Goal: Transaction & Acquisition: Purchase product/service

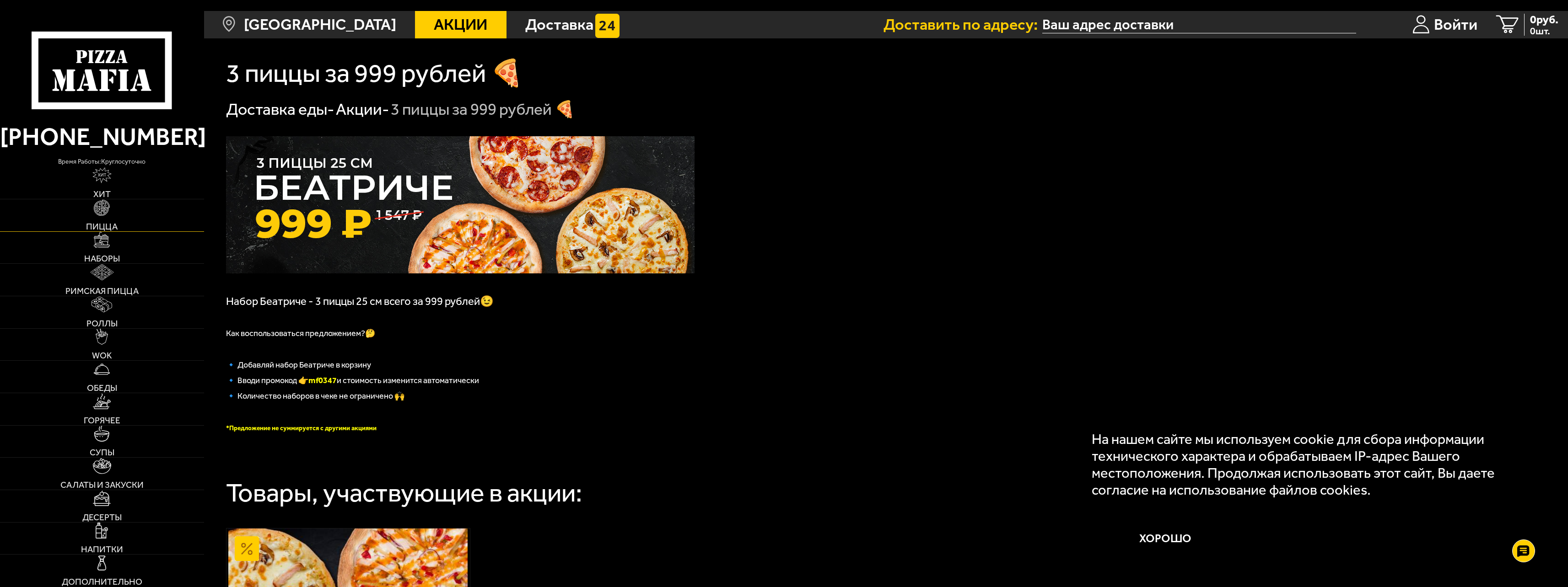
click at [100, 210] on img at bounding box center [102, 208] width 16 height 16
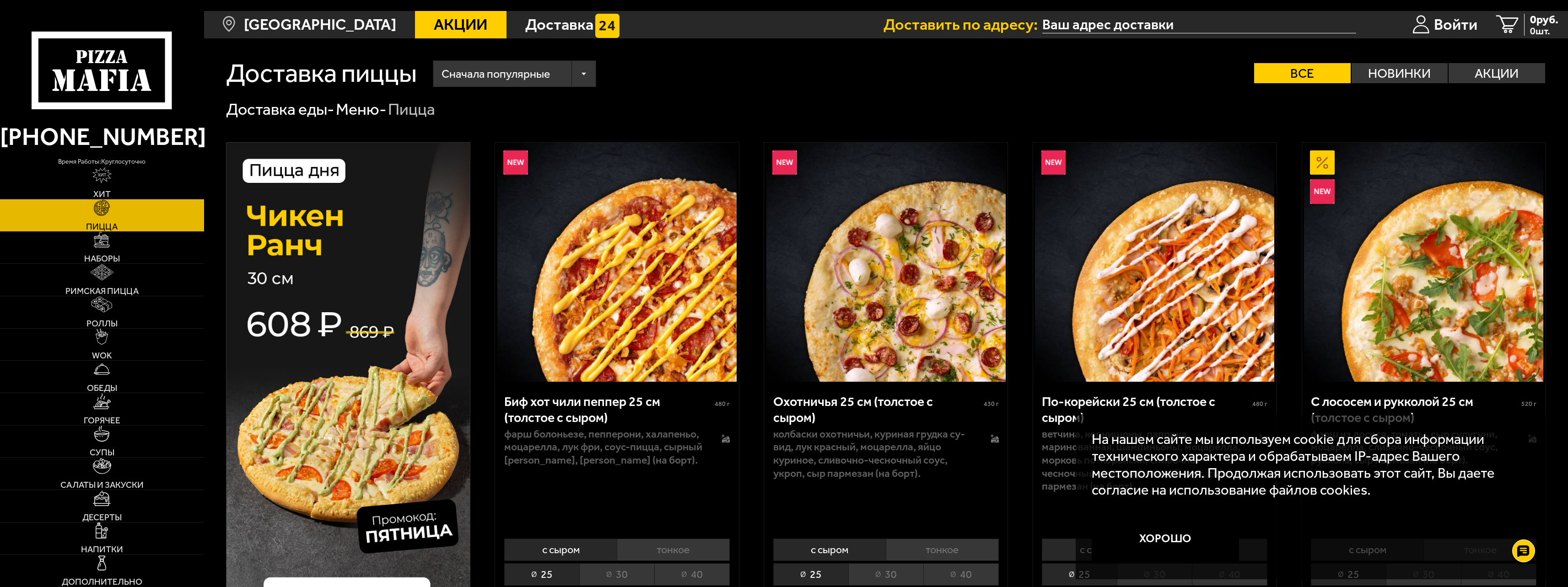
click at [558, 61] on div "Сначала популярные" at bounding box center [514, 74] width 163 height 26
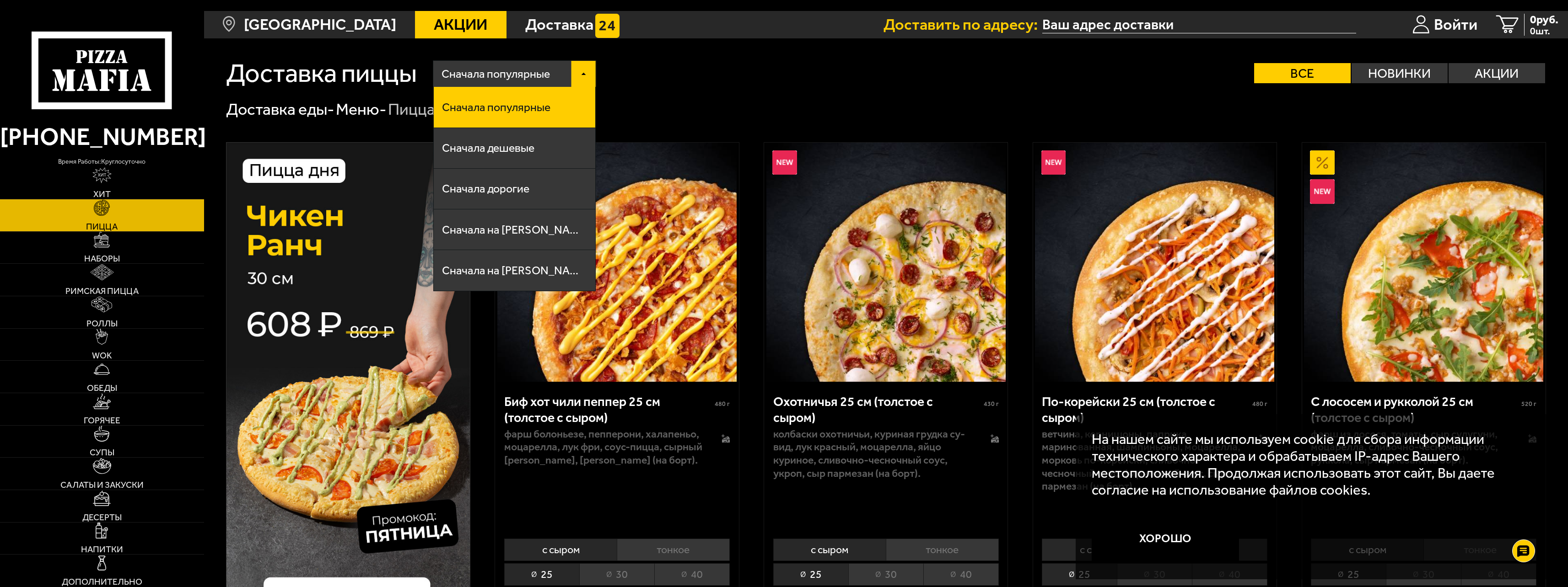
click at [520, 102] on span "Сначала популярные" at bounding box center [495, 107] width 108 height 11
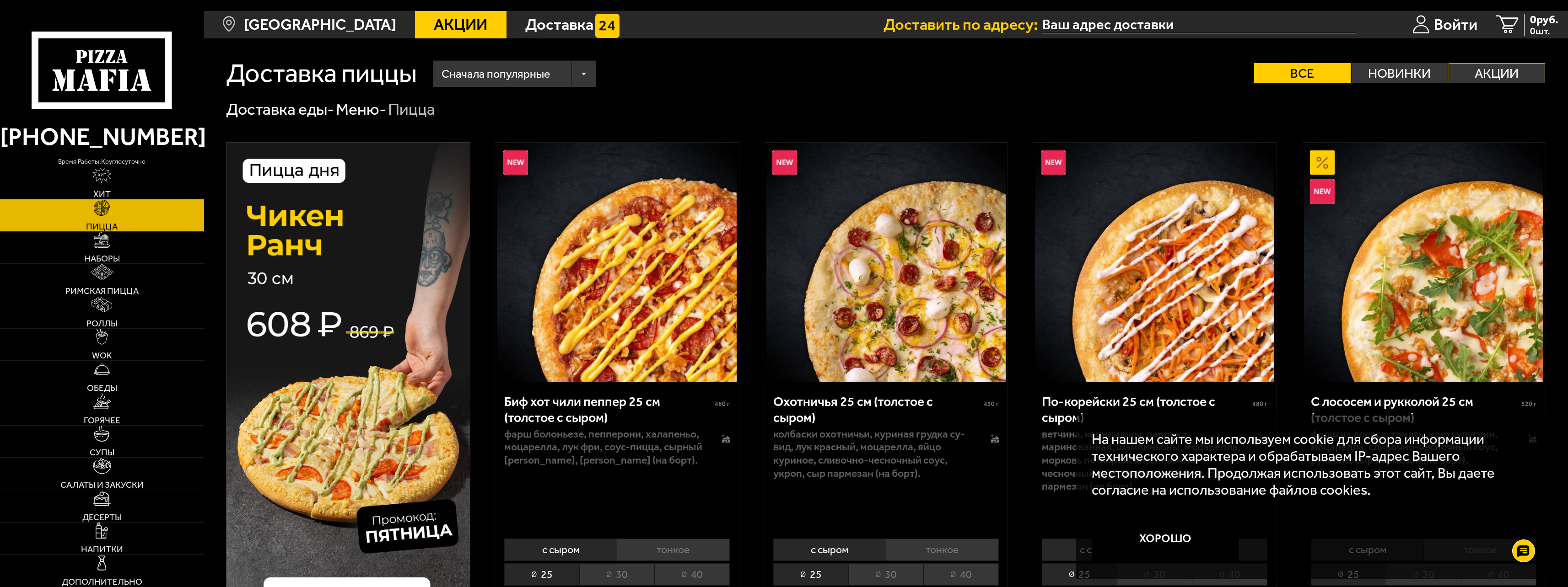
click at [1510, 66] on label "Акции" at bounding box center [1496, 73] width 97 height 20
click at [0, 0] on input "Акции" at bounding box center [0, 0] width 0 height 0
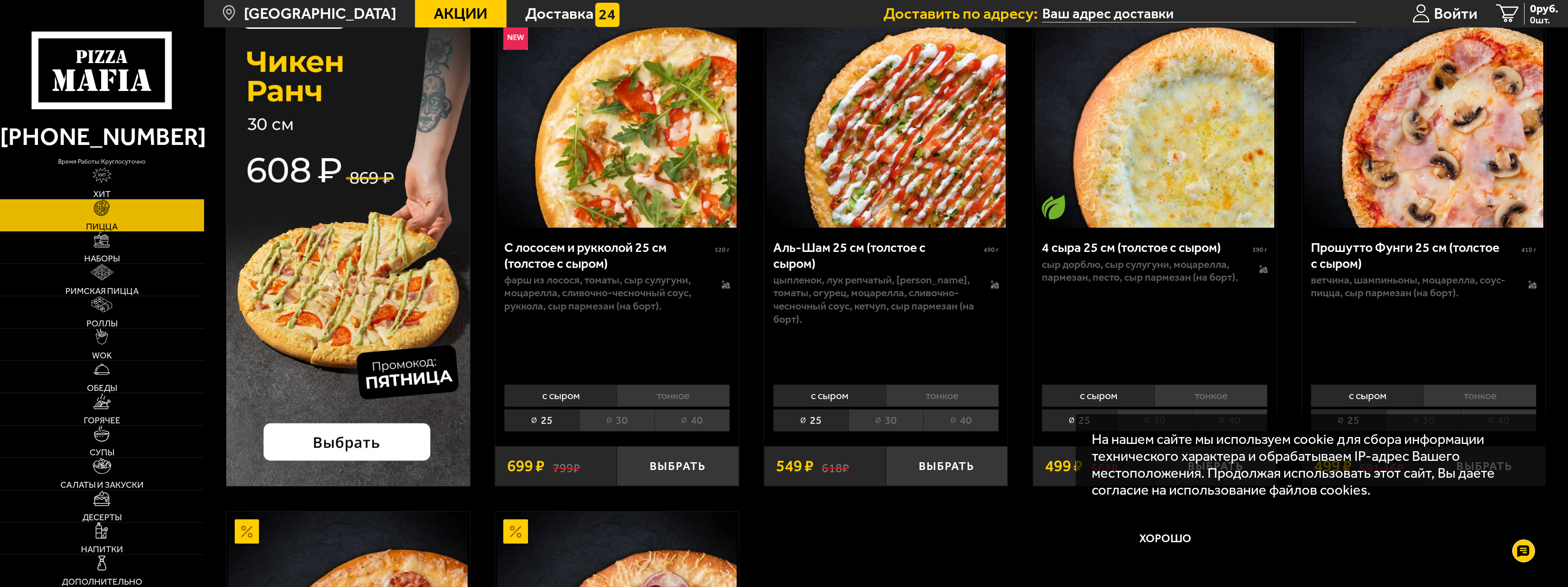
scroll to position [183, 0]
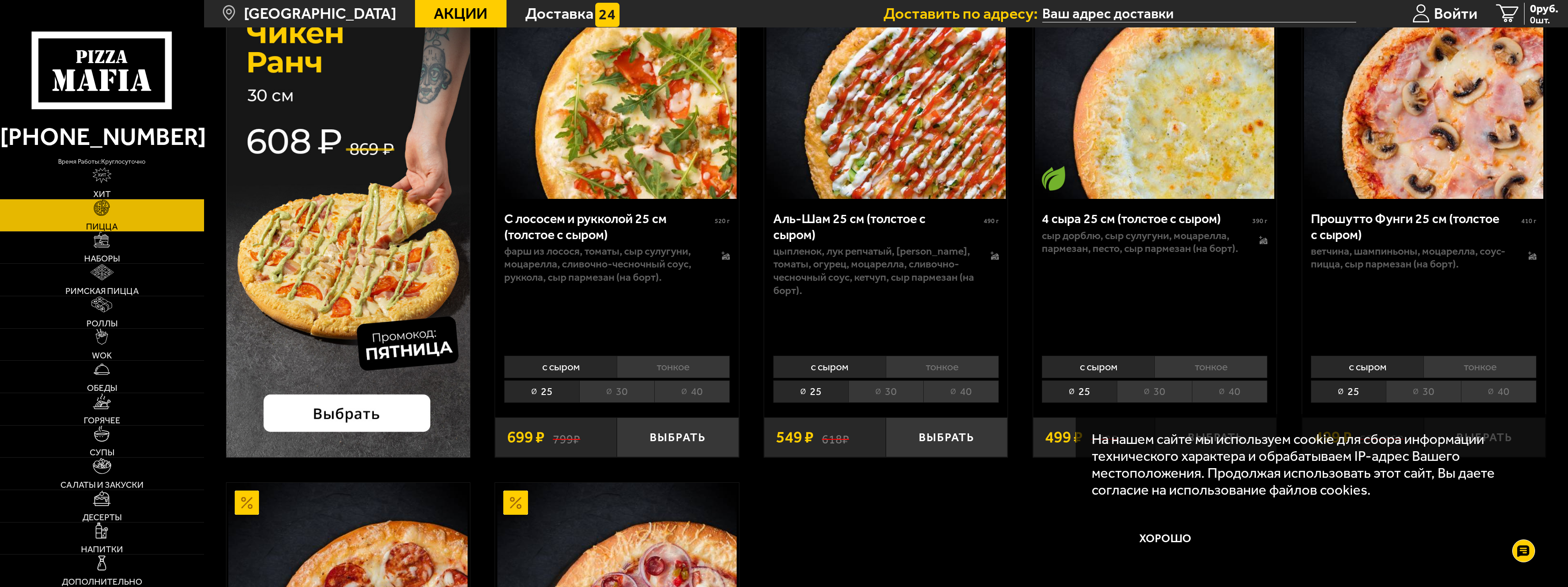
click at [959, 380] on li "40" at bounding box center [961, 391] width 76 height 22
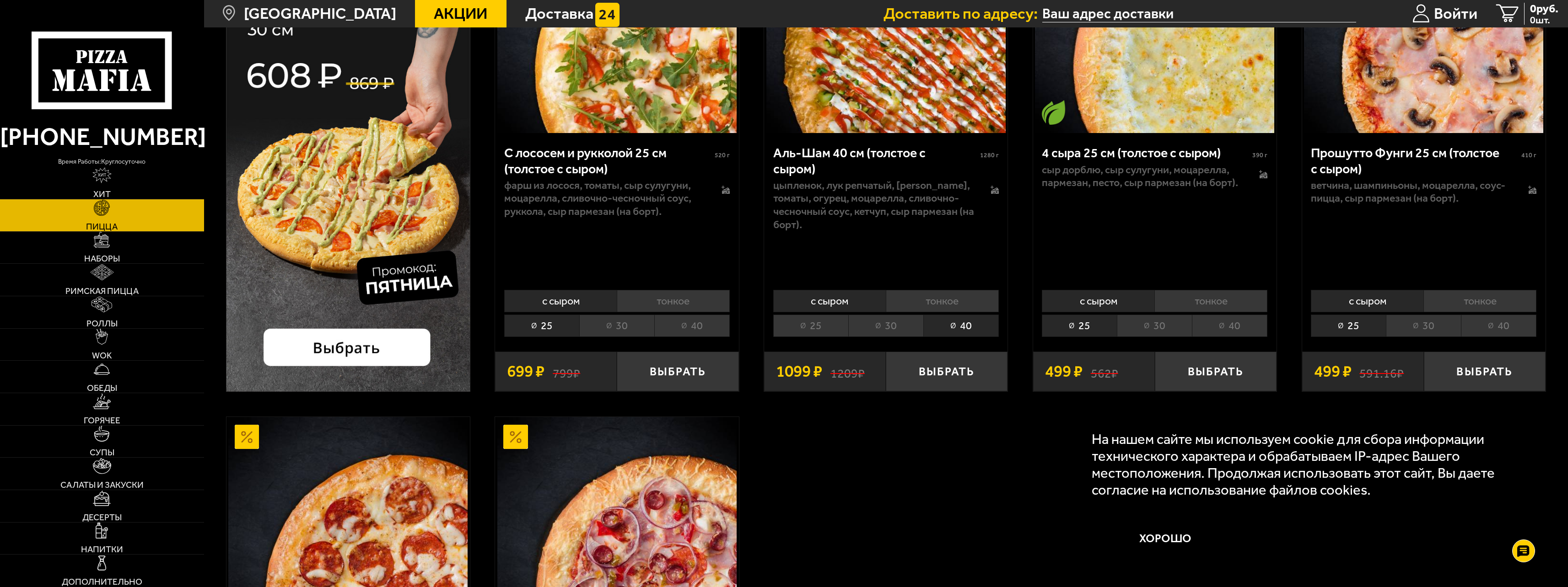
scroll to position [275, 0]
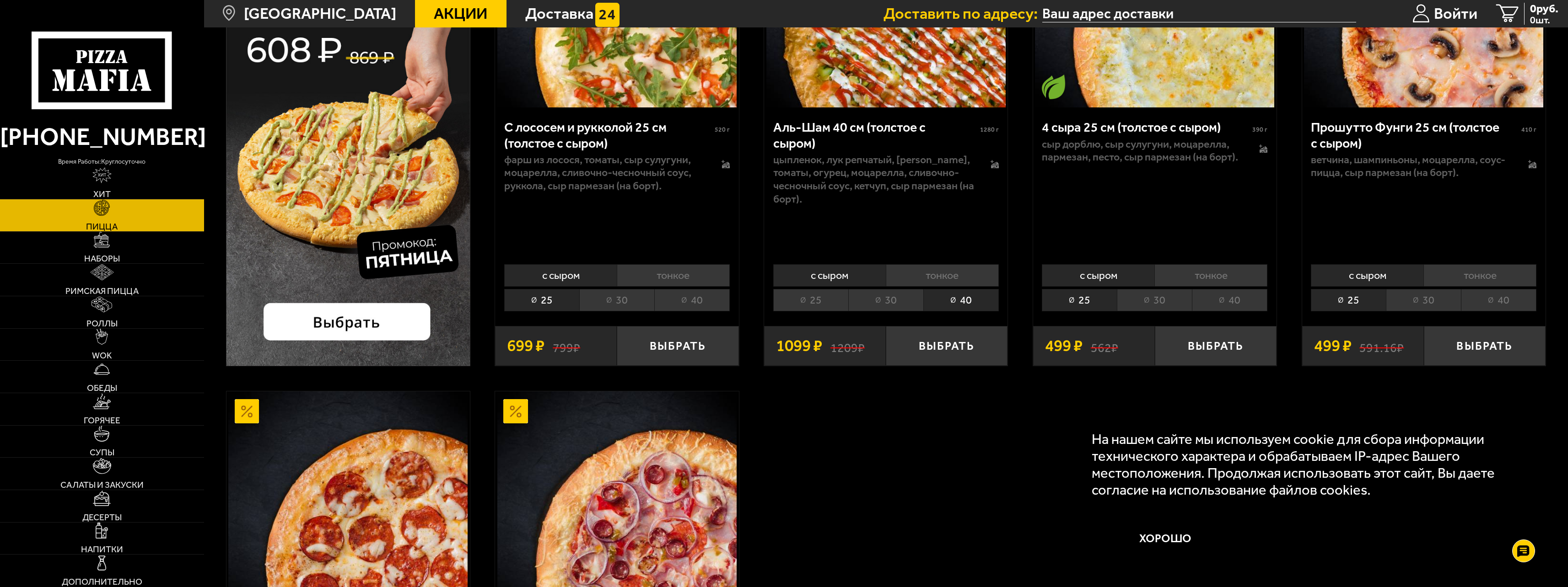
click at [1227, 289] on li "40" at bounding box center [1229, 300] width 76 height 22
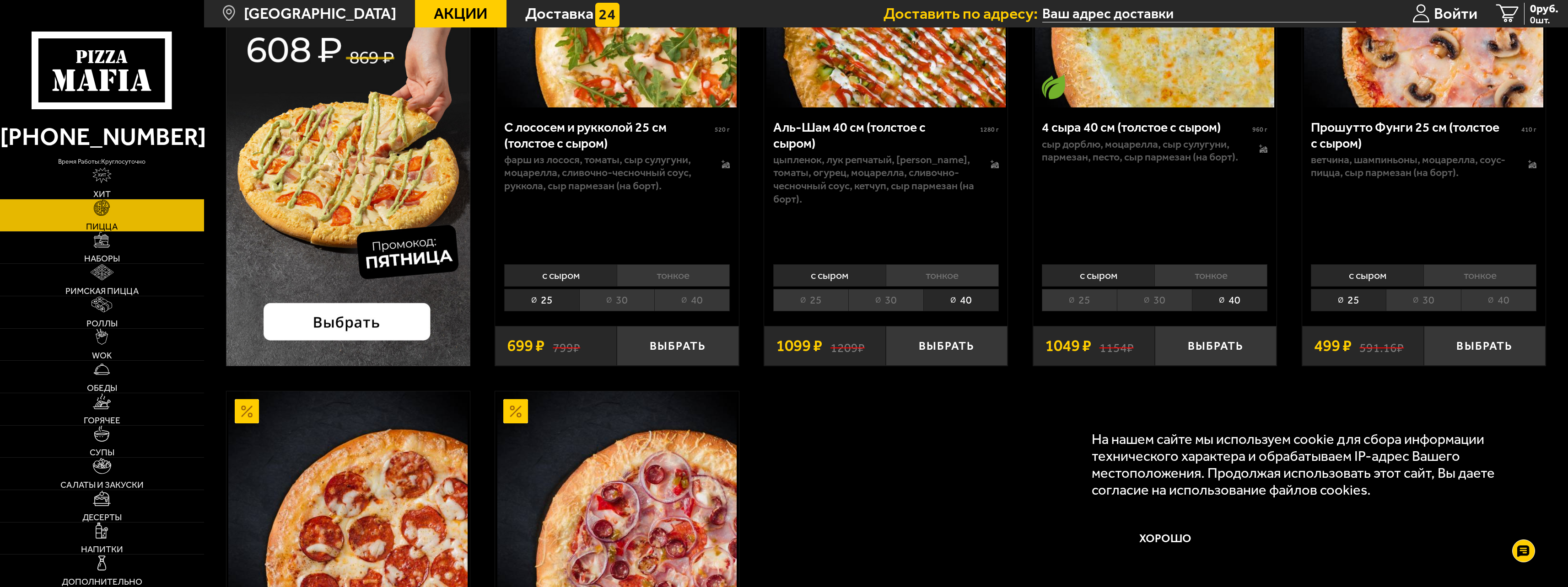
click at [1066, 289] on li "25" at bounding box center [1079, 300] width 75 height 22
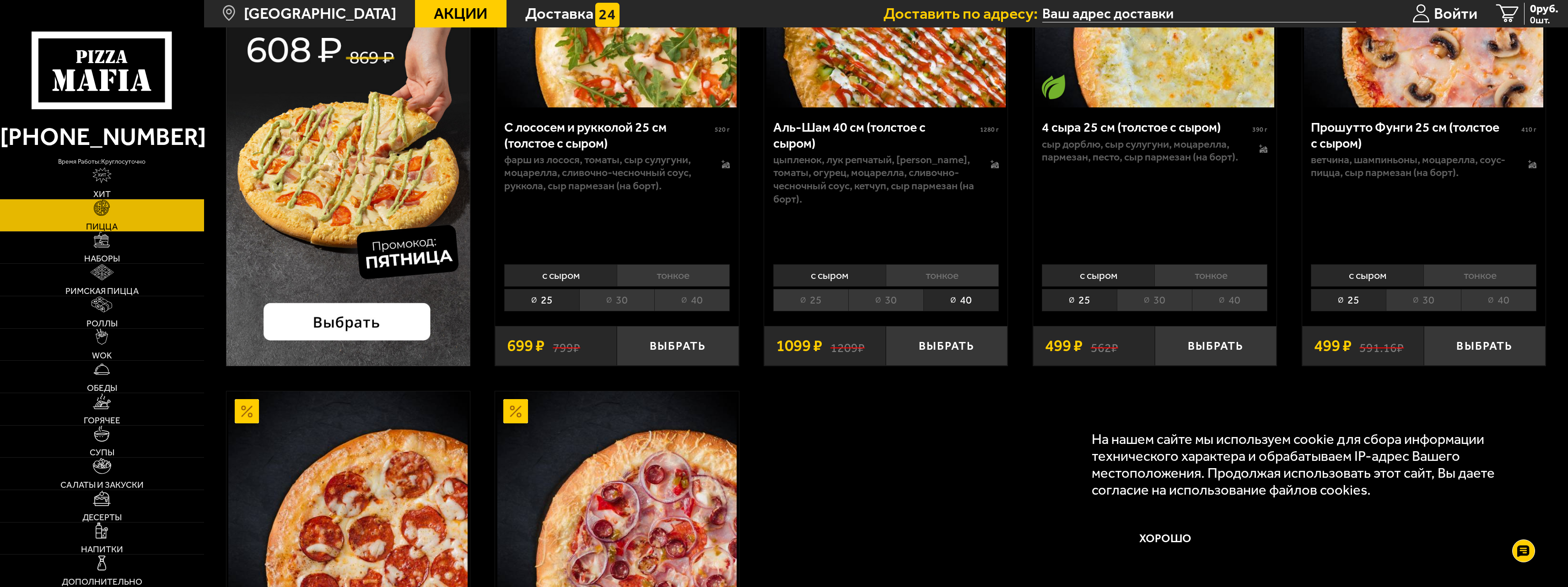
click at [1148, 289] on li "30" at bounding box center [1154, 300] width 75 height 22
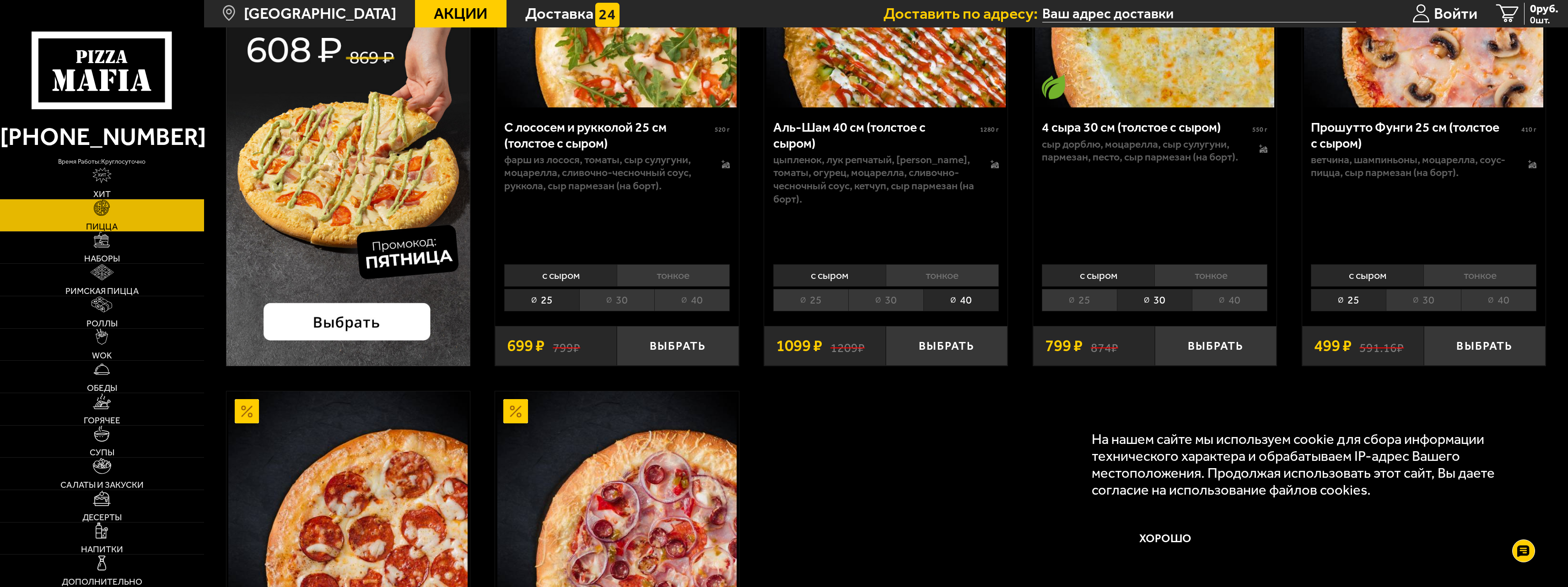
click at [1236, 289] on li "40" at bounding box center [1229, 300] width 76 height 22
click at [672, 273] on li "тонкое" at bounding box center [673, 275] width 113 height 22
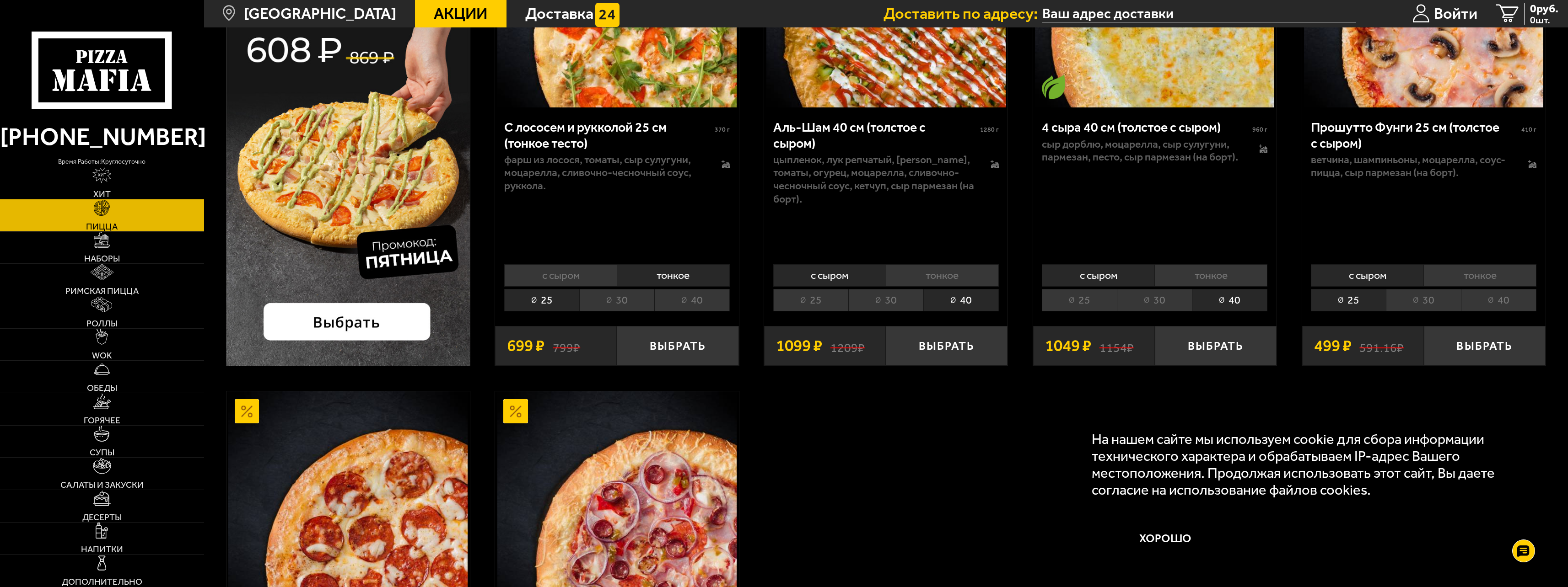
click at [949, 264] on li "тонкое" at bounding box center [943, 275] width 113 height 22
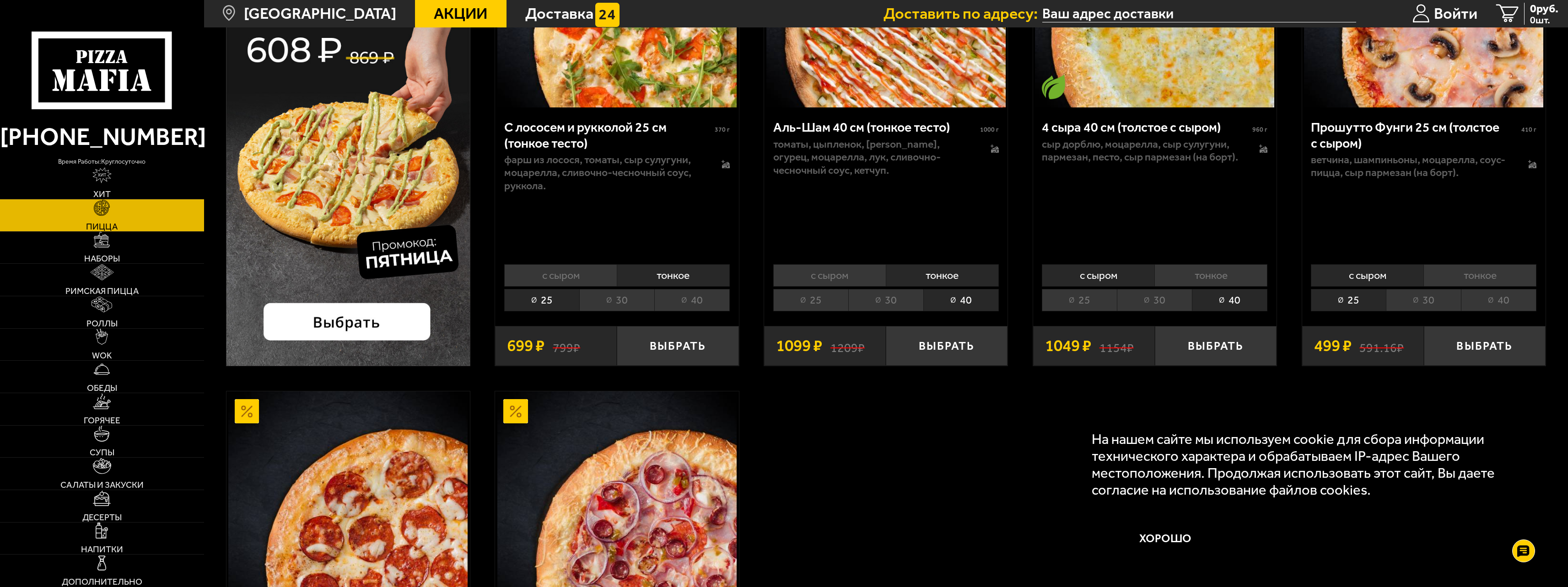
click at [838, 264] on li "с сыром" at bounding box center [829, 275] width 113 height 22
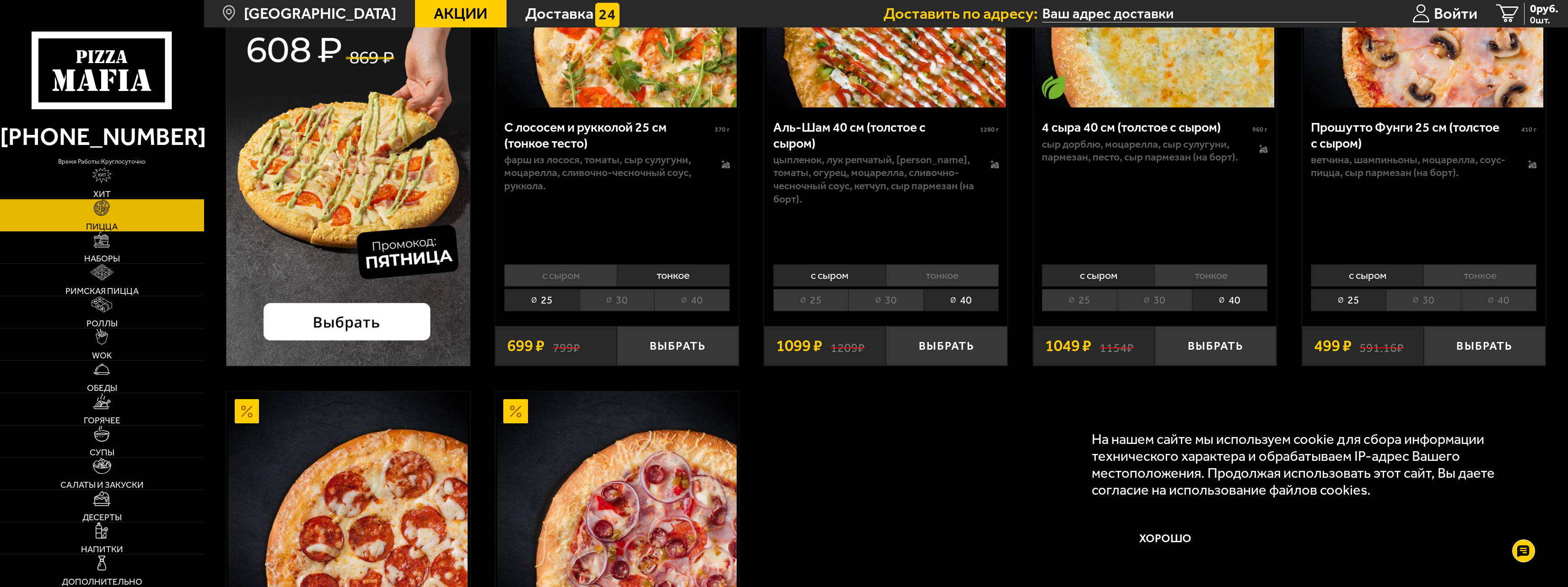
click at [946, 264] on li "тонкое" at bounding box center [943, 275] width 113 height 22
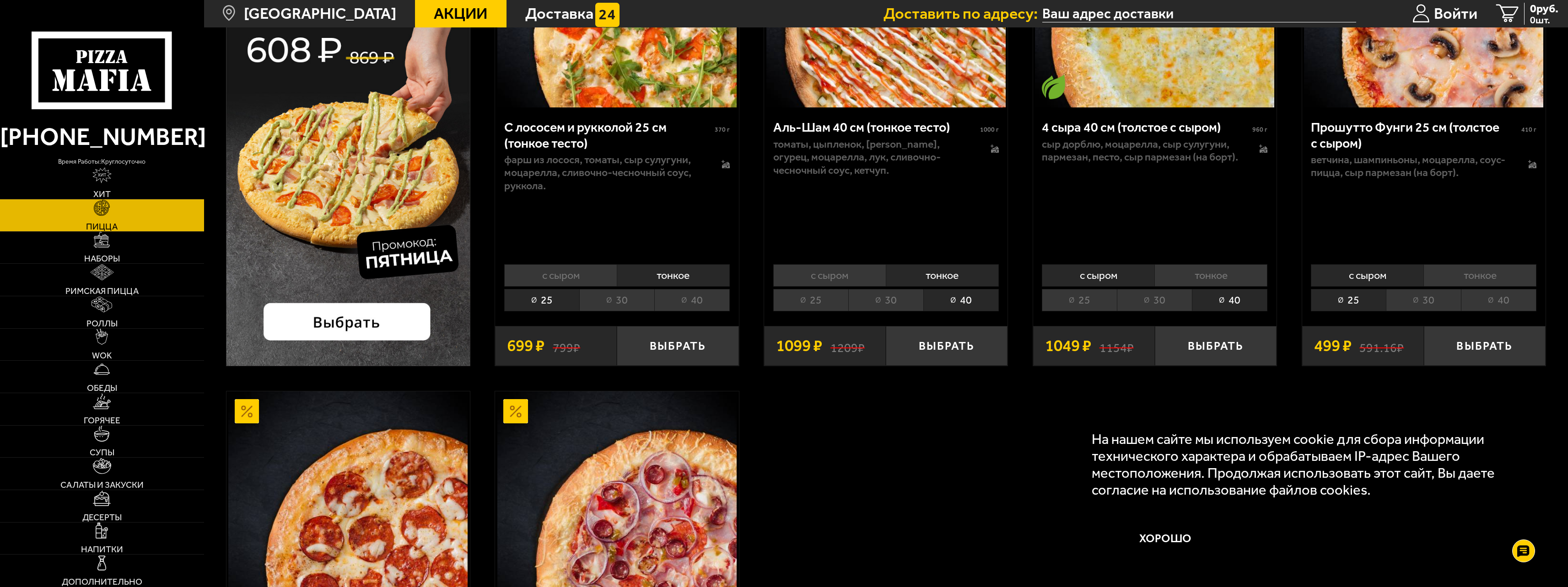
click at [564, 264] on li "с сыром" at bounding box center [560, 275] width 113 height 22
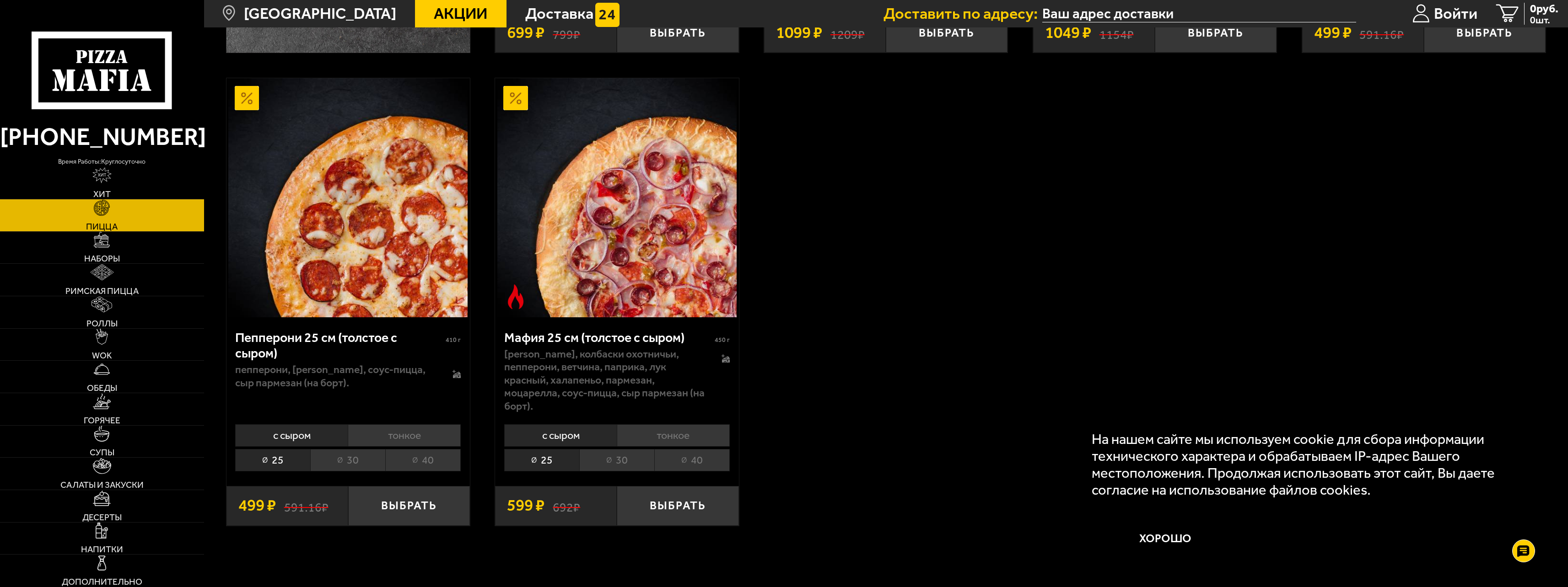
scroll to position [641, 0]
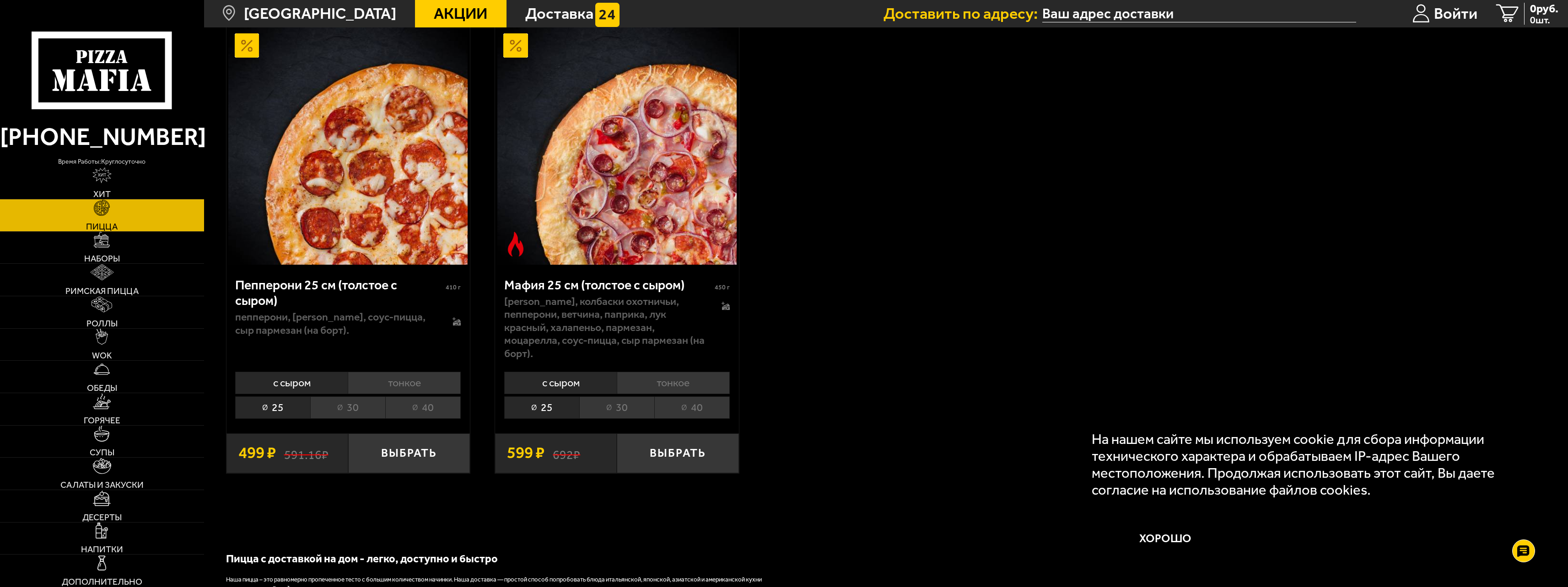
click at [422, 372] on li "тонкое" at bounding box center [404, 382] width 113 height 22
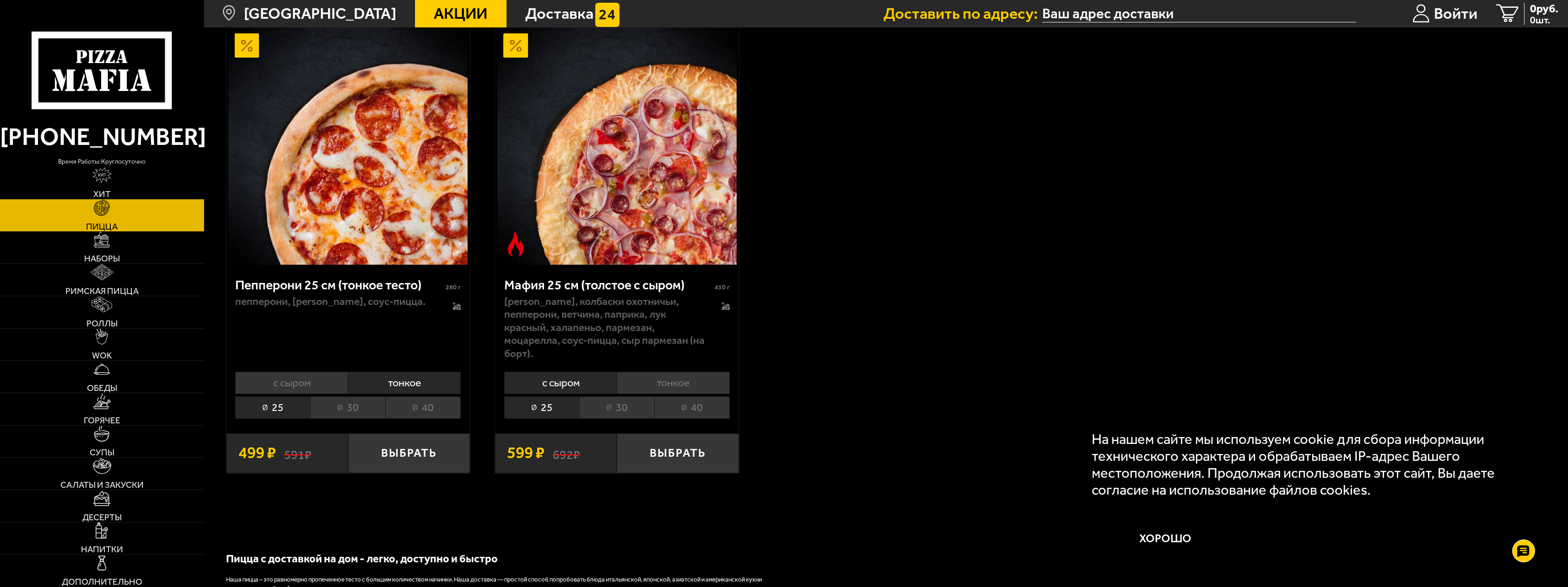
click at [423, 396] on li "40" at bounding box center [422, 407] width 76 height 22
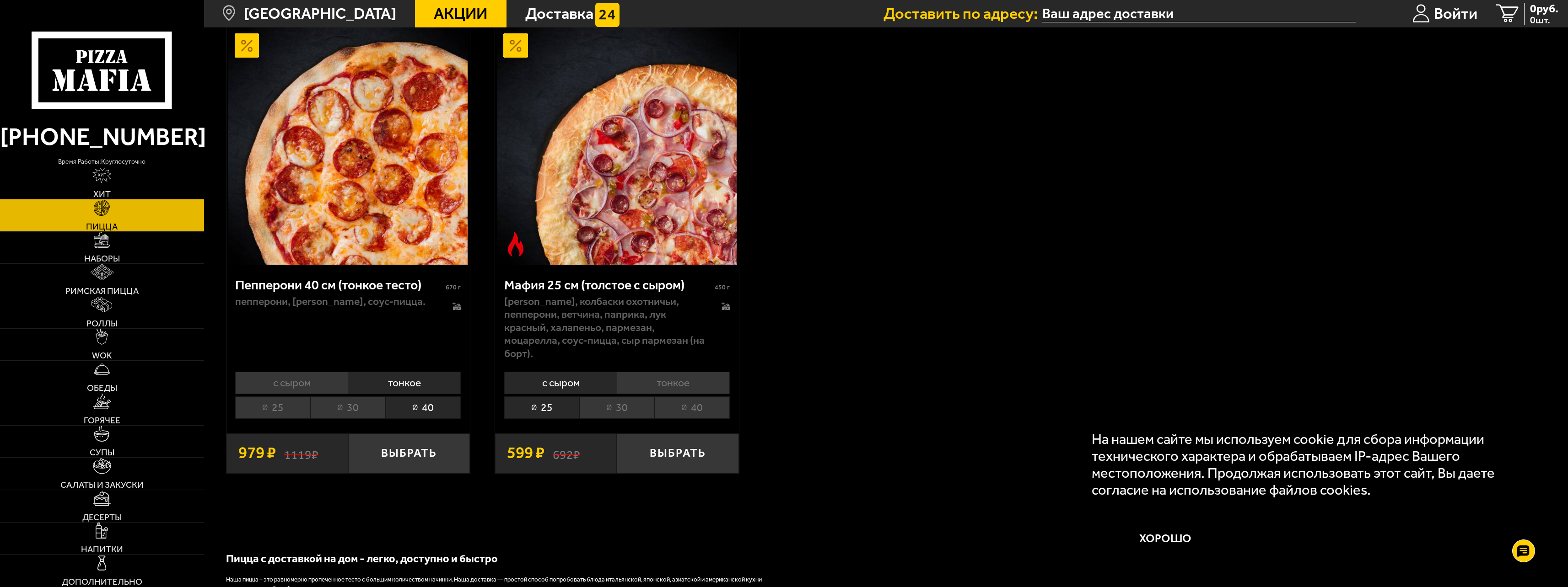
click at [281, 372] on li "с сыром" at bounding box center [292, 382] width 113 height 22
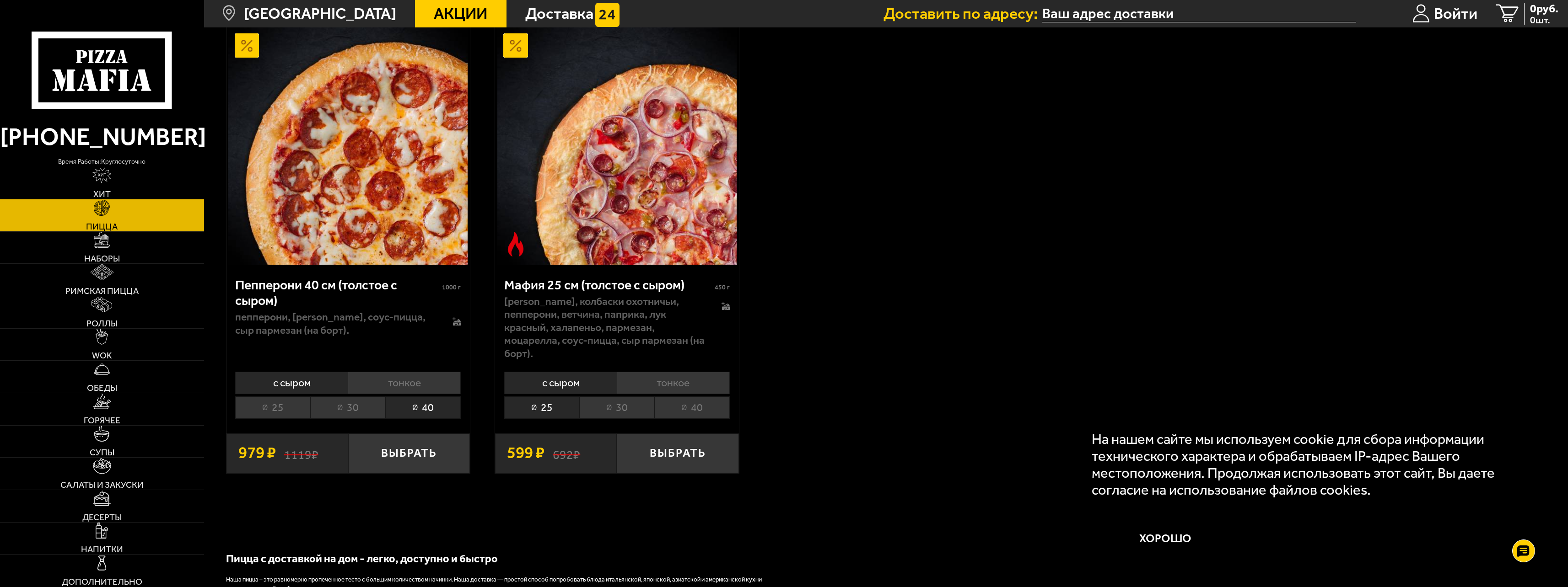
click at [673, 372] on li "тонкое" at bounding box center [673, 382] width 113 height 22
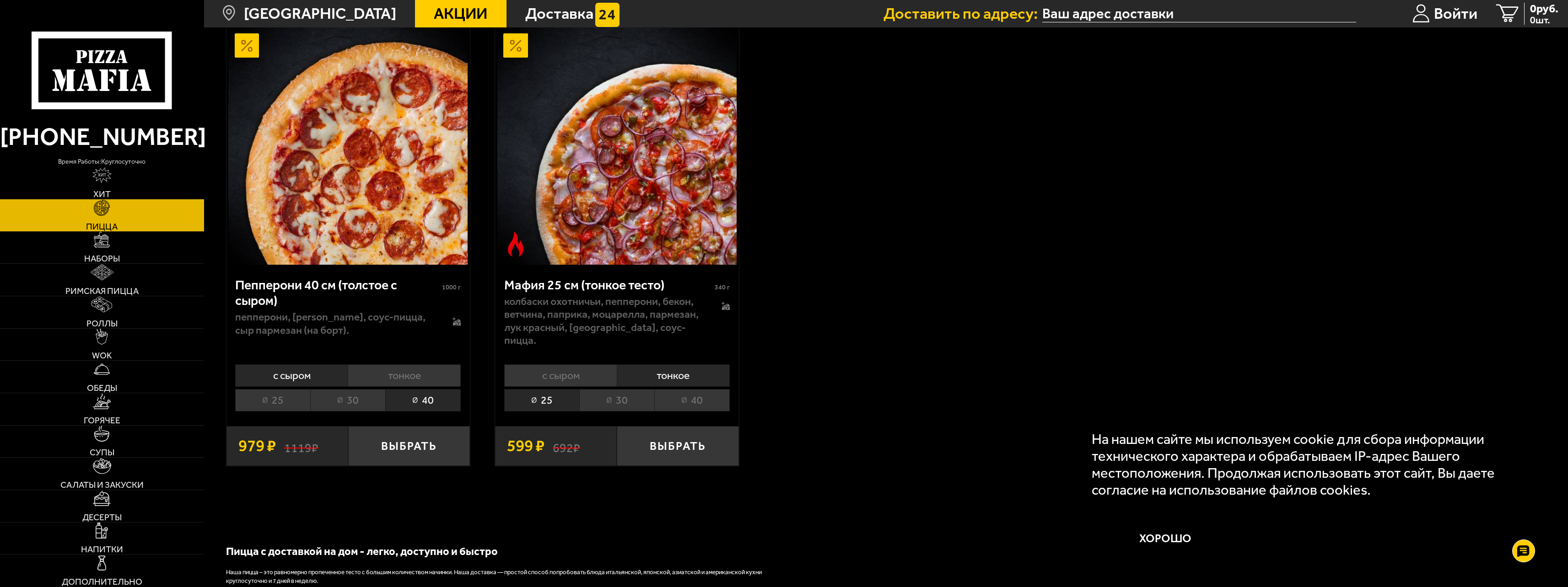
click at [696, 392] on li "40" at bounding box center [692, 400] width 76 height 22
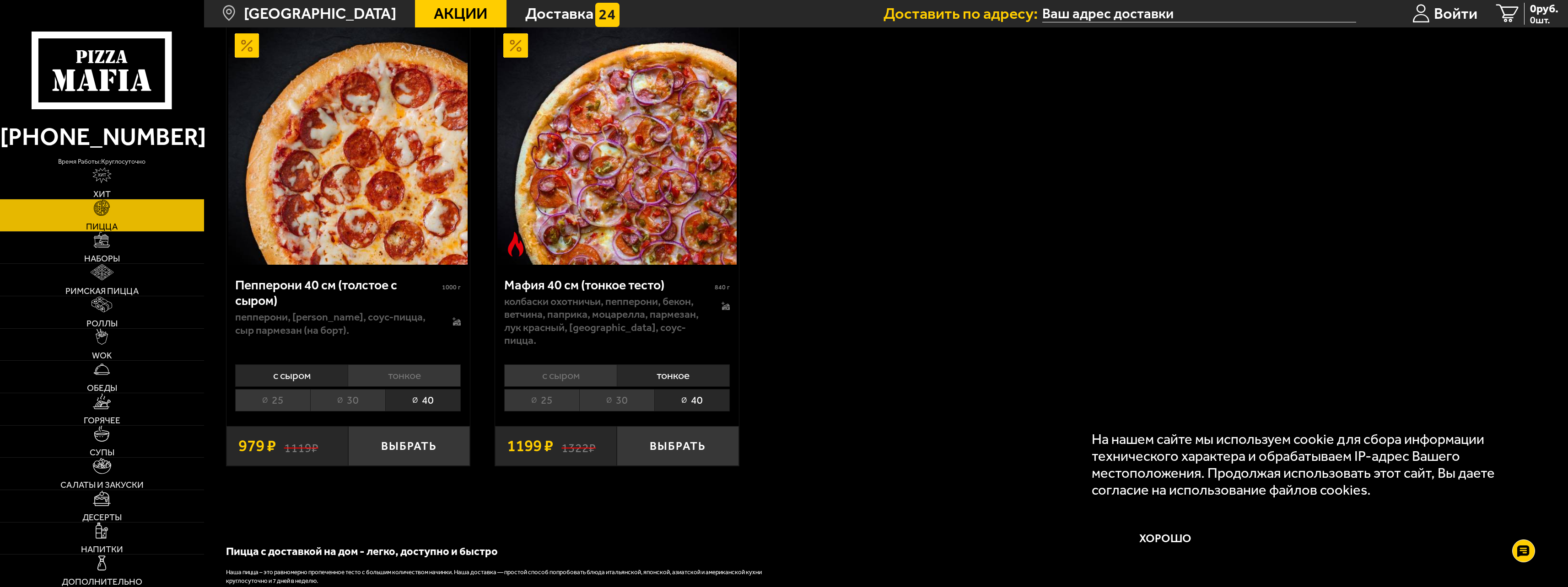
click at [557, 366] on li "с сыром" at bounding box center [560, 375] width 113 height 22
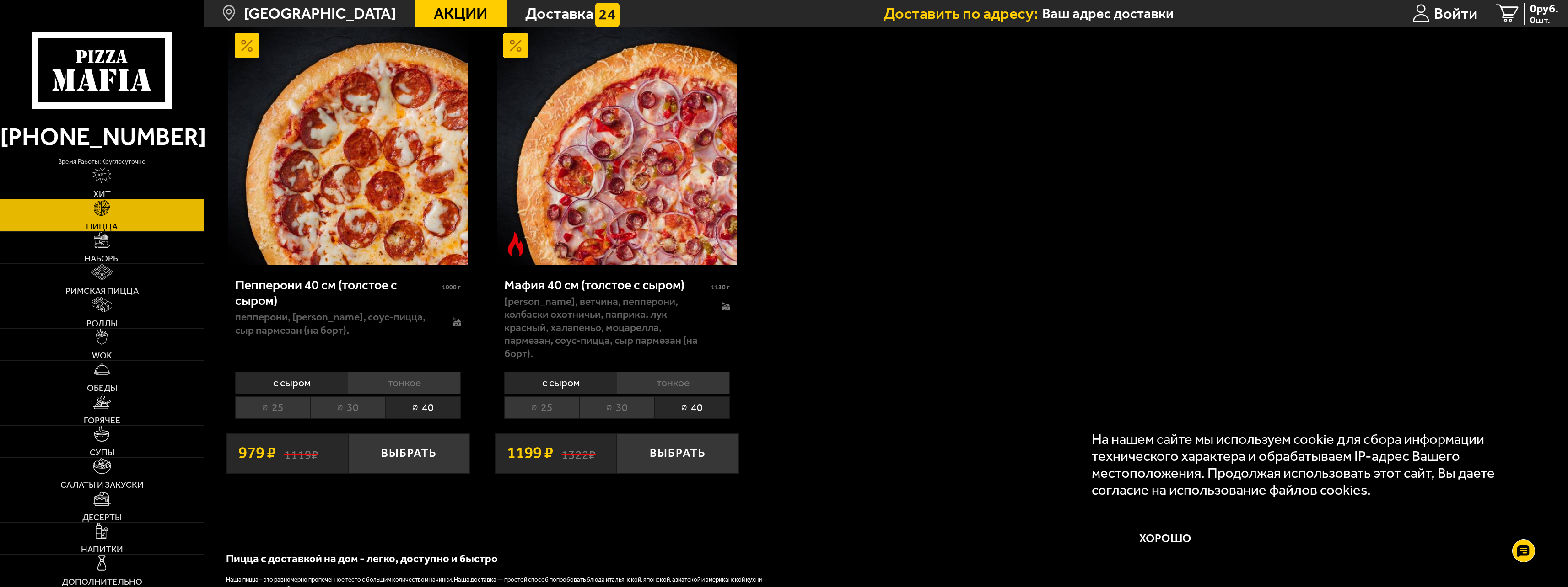
click at [678, 372] on li "тонкое" at bounding box center [673, 382] width 113 height 22
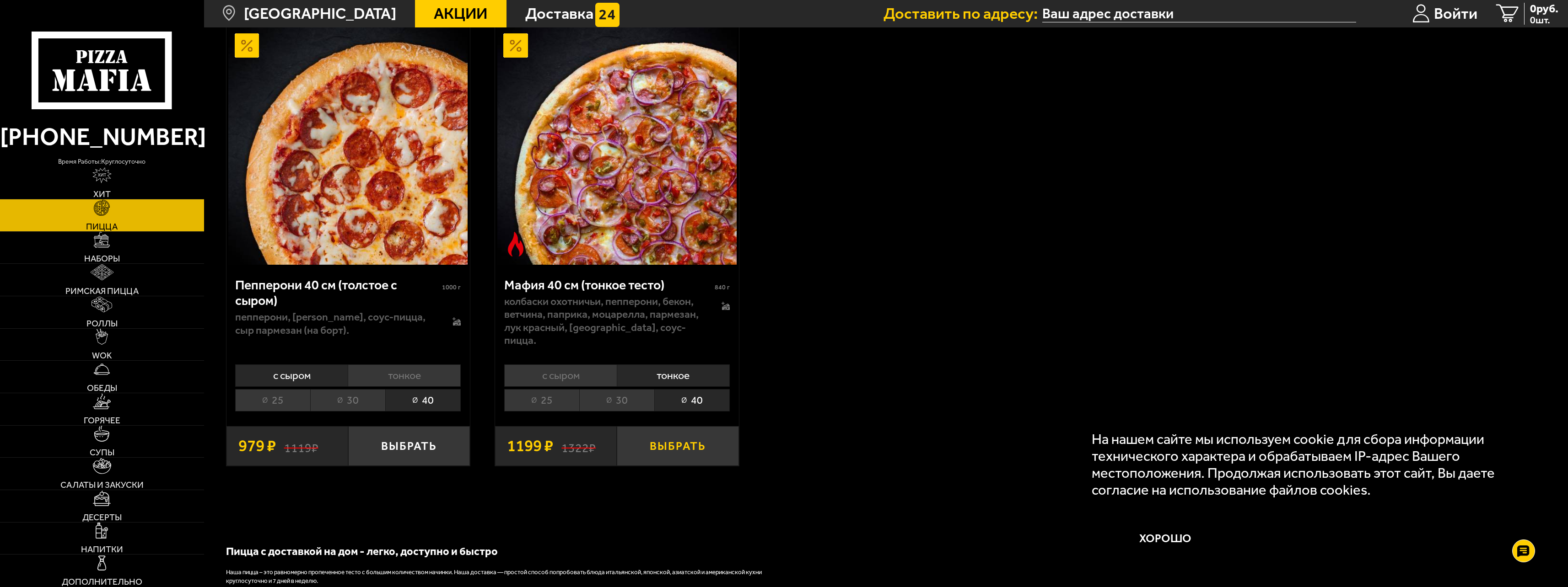
click at [677, 430] on button "Выбрать" at bounding box center [677, 446] width 122 height 40
